Goal: Navigation & Orientation: Find specific page/section

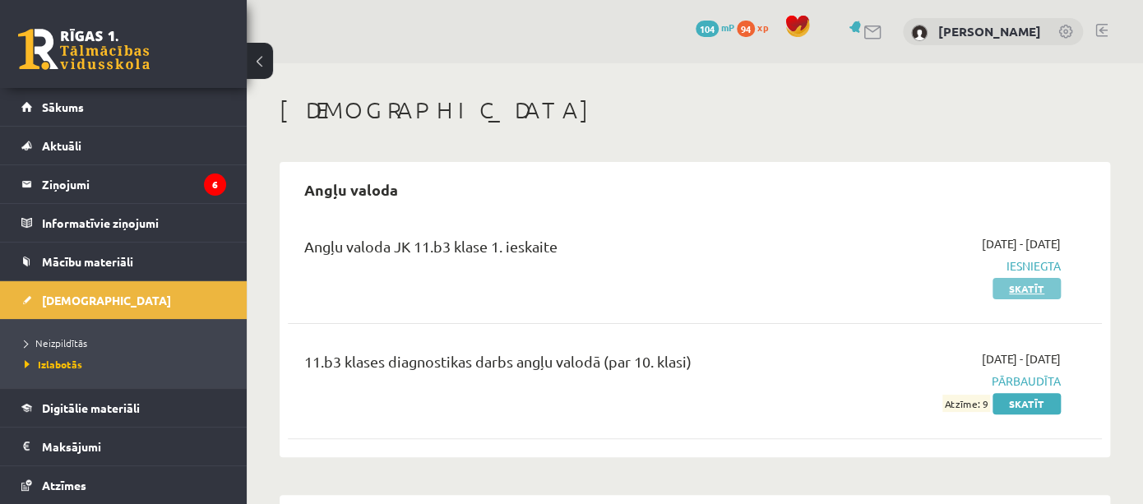
click at [1035, 289] on link "Skatīt" at bounding box center [1026, 288] width 68 height 21
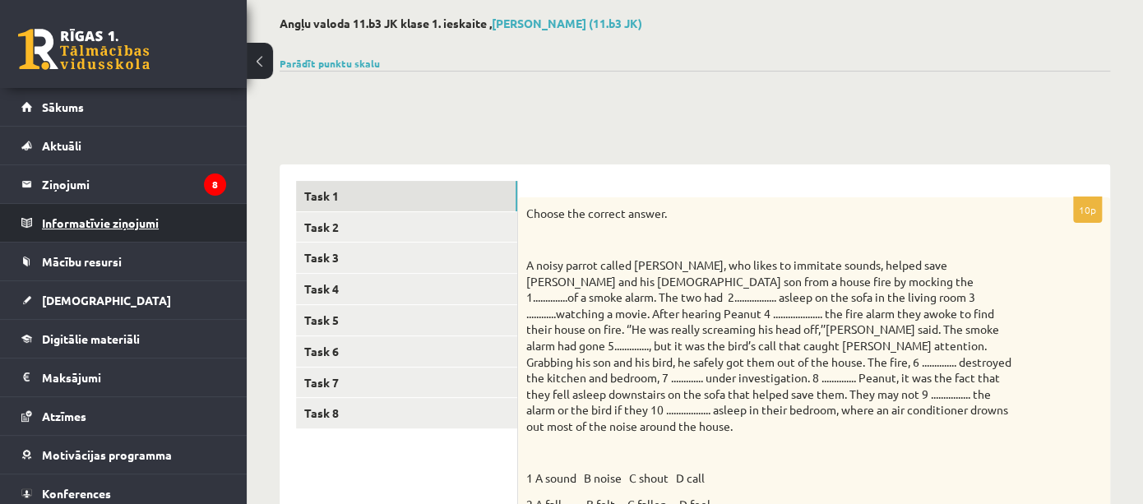
scroll to position [79, 0]
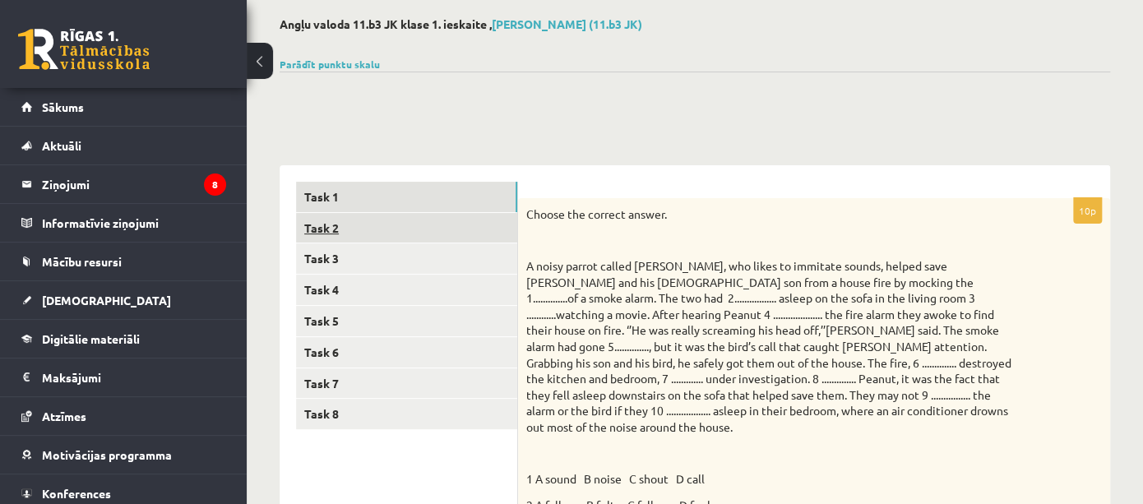
click at [338, 231] on link "Task 2" at bounding box center [406, 228] width 221 height 30
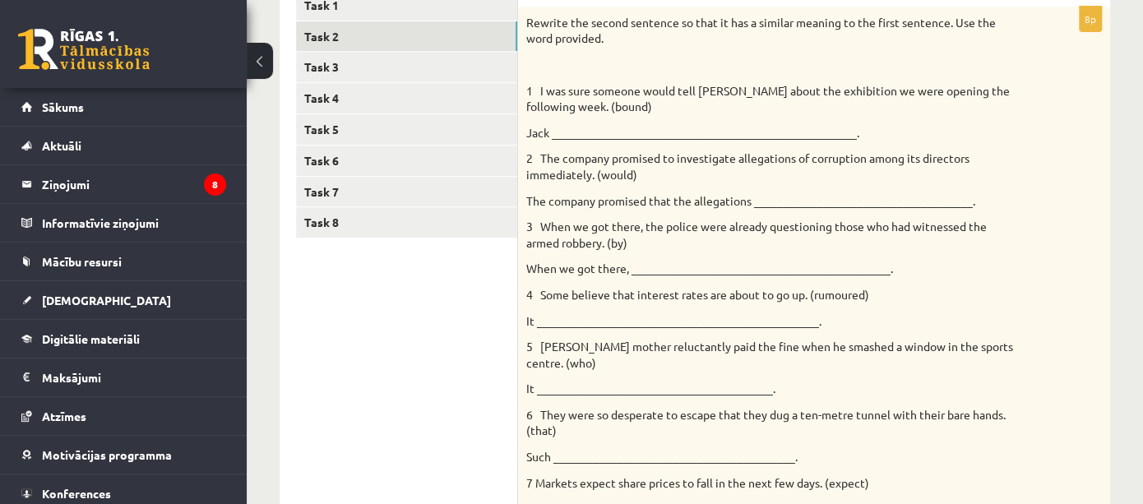
scroll to position [267, 0]
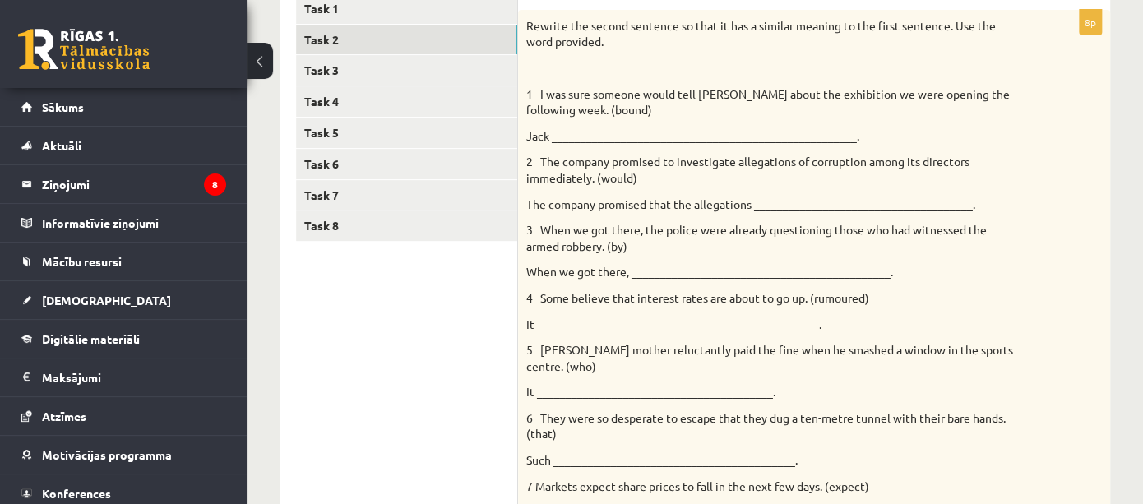
click at [362, 194] on link "Task 7" at bounding box center [406, 195] width 221 height 30
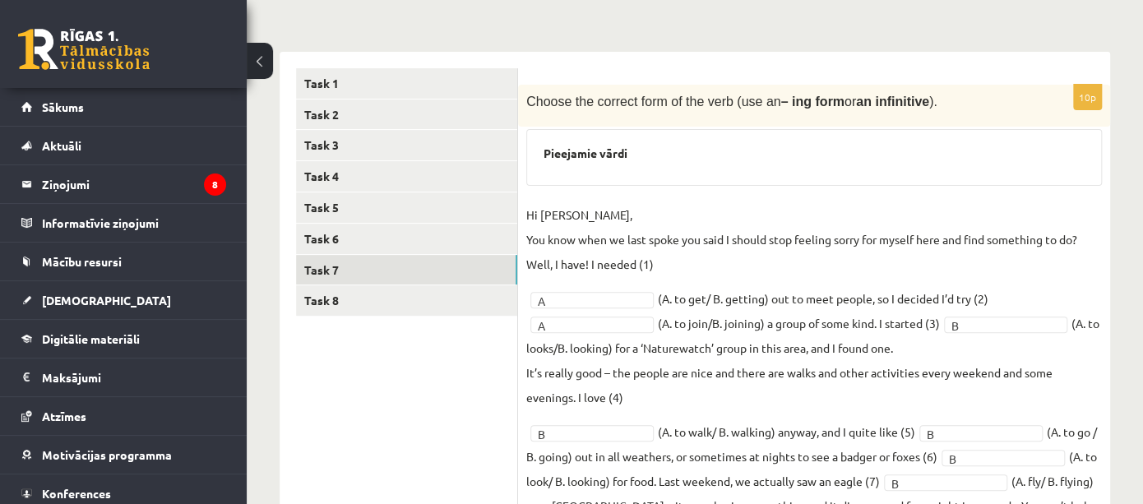
scroll to position [157, 0]
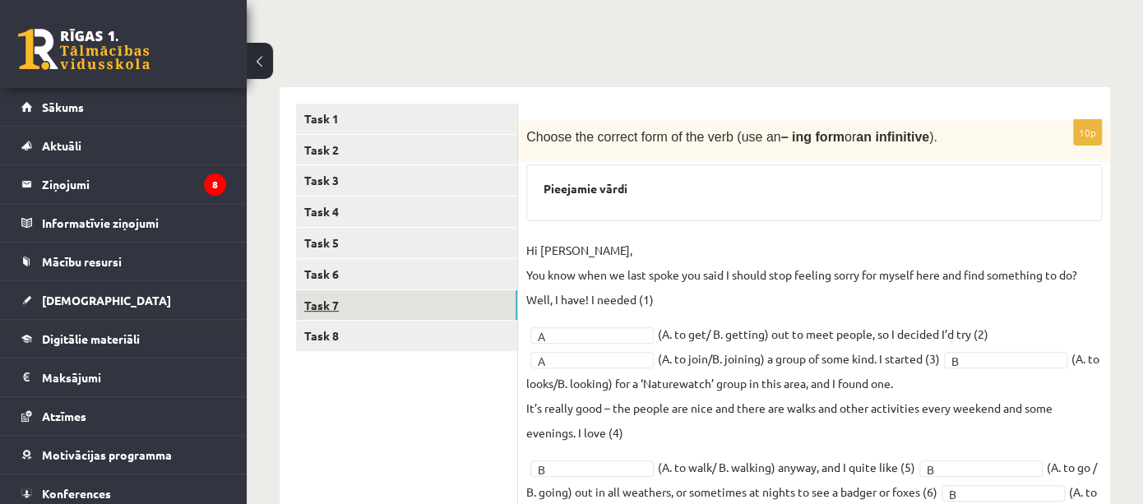
click at [380, 317] on link "Task 7" at bounding box center [406, 305] width 221 height 30
click at [93, 289] on link "[DEMOGRAPHIC_DATA]" at bounding box center [123, 300] width 205 height 38
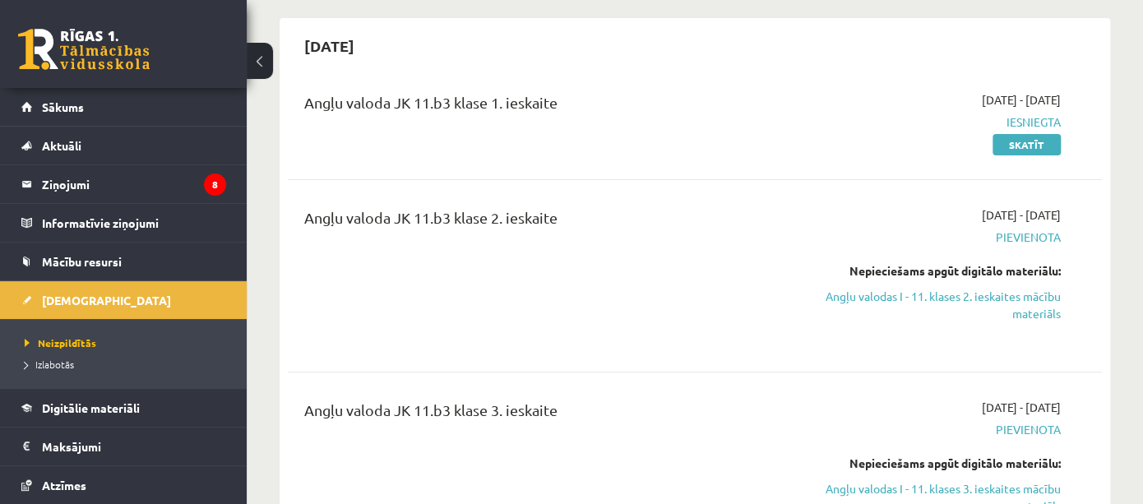
scroll to position [142, 0]
